Goal: Task Accomplishment & Management: Manage account settings

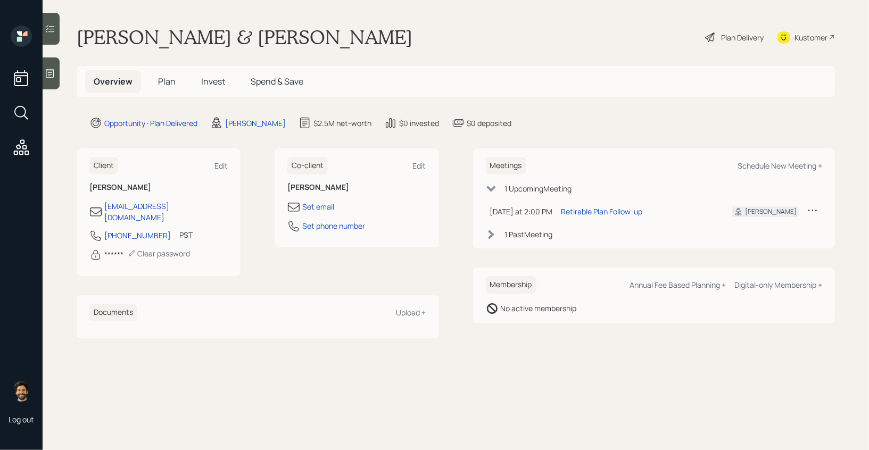
click at [219, 79] on span "Invest" at bounding box center [213, 82] width 24 height 12
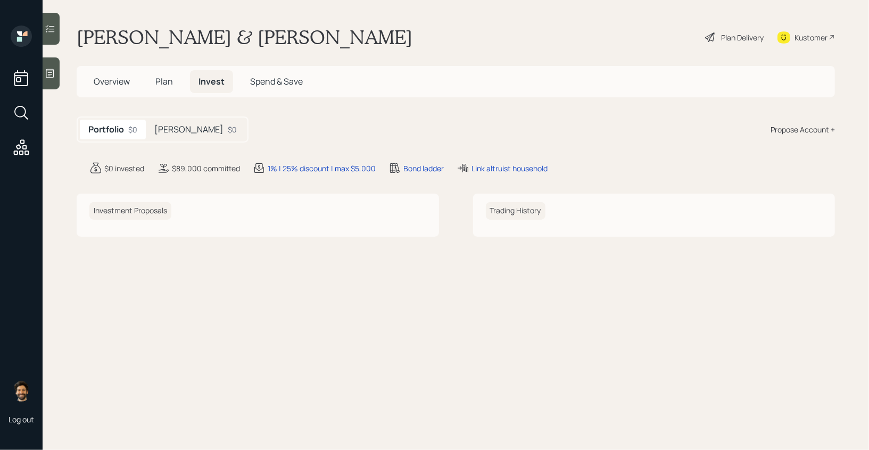
click at [228, 133] on div "$0" at bounding box center [232, 129] width 9 height 11
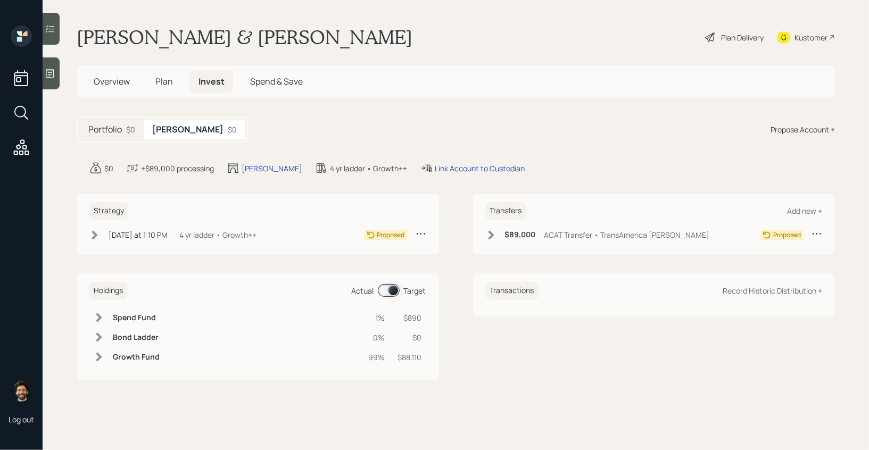
click at [165, 82] on span "Plan" at bounding box center [164, 82] width 18 height 12
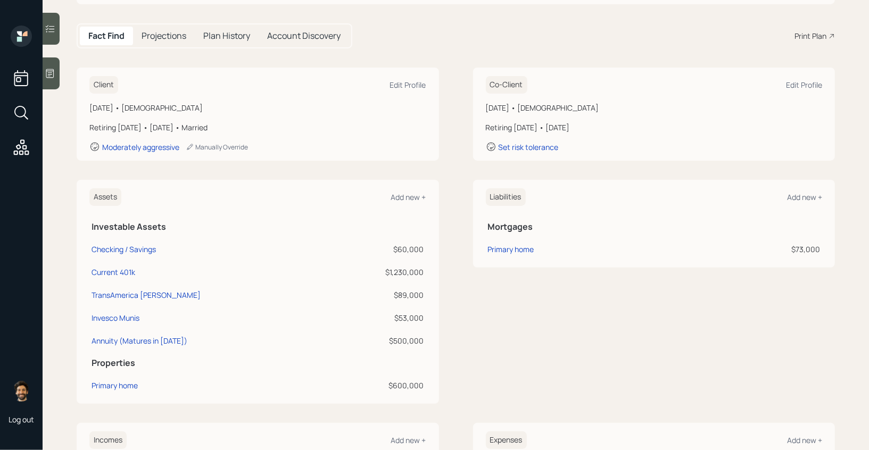
scroll to position [117, 0]
